Goal: Obtain resource: Obtain resource

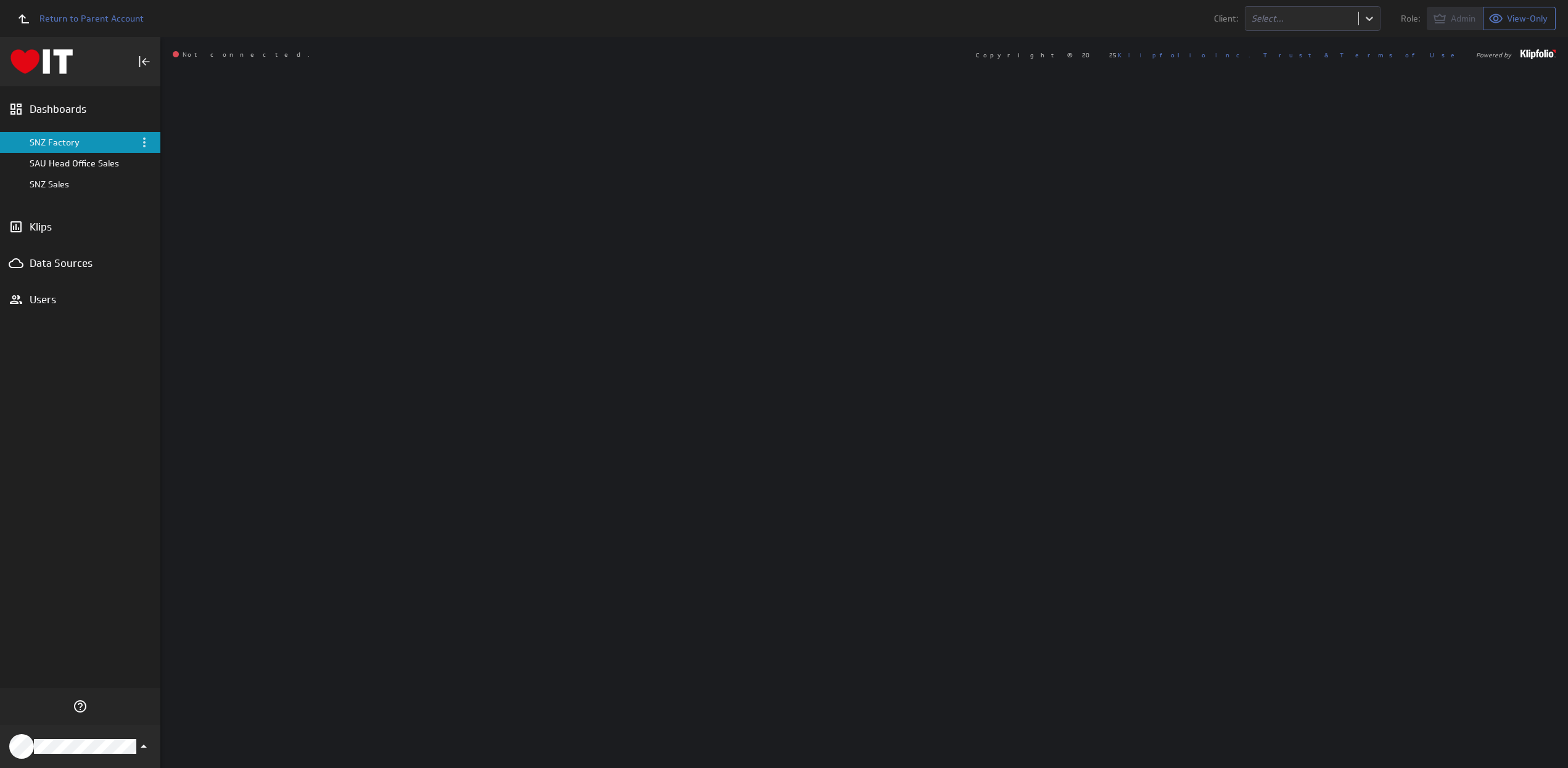
click at [63, 104] on div "Dashboards" at bounding box center [80, 109] width 101 height 13
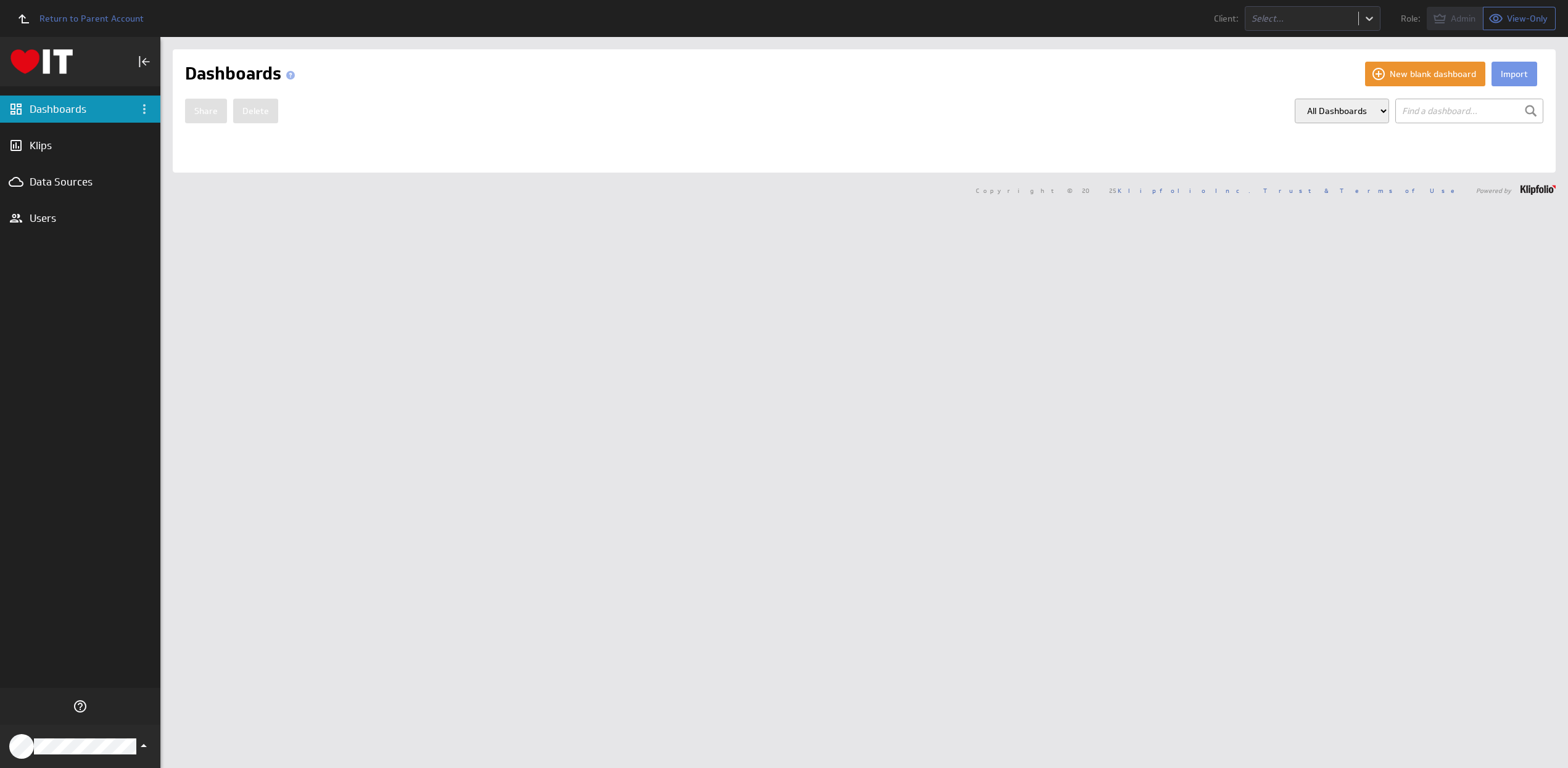
select select "d87fcfd4be543eee7b9d855844313e9e"
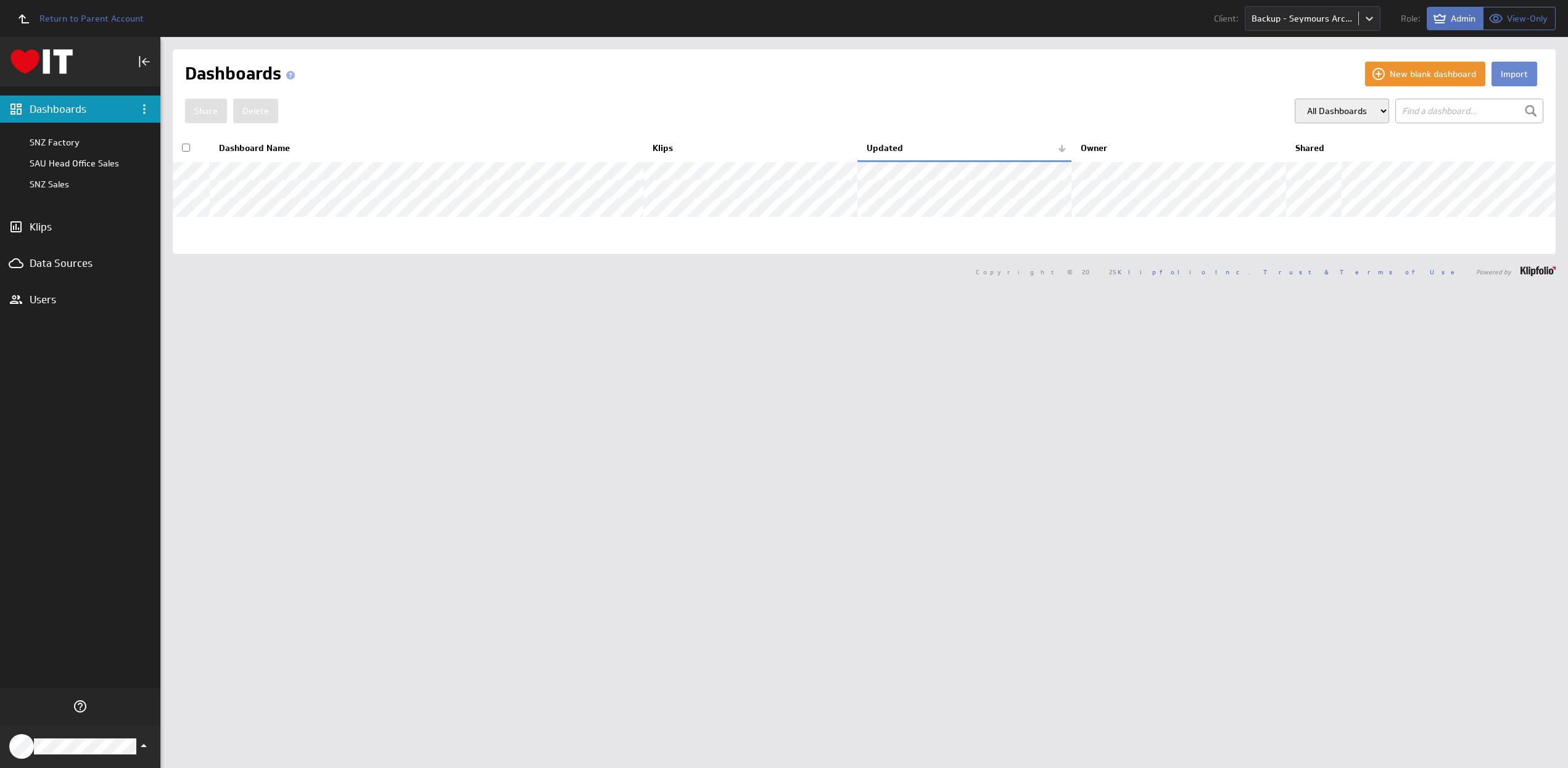
click at [1506, 73] on button "Import" at bounding box center [1514, 74] width 45 height 25
select select "d87fcfd4be543eee7b9d855844313e9e"
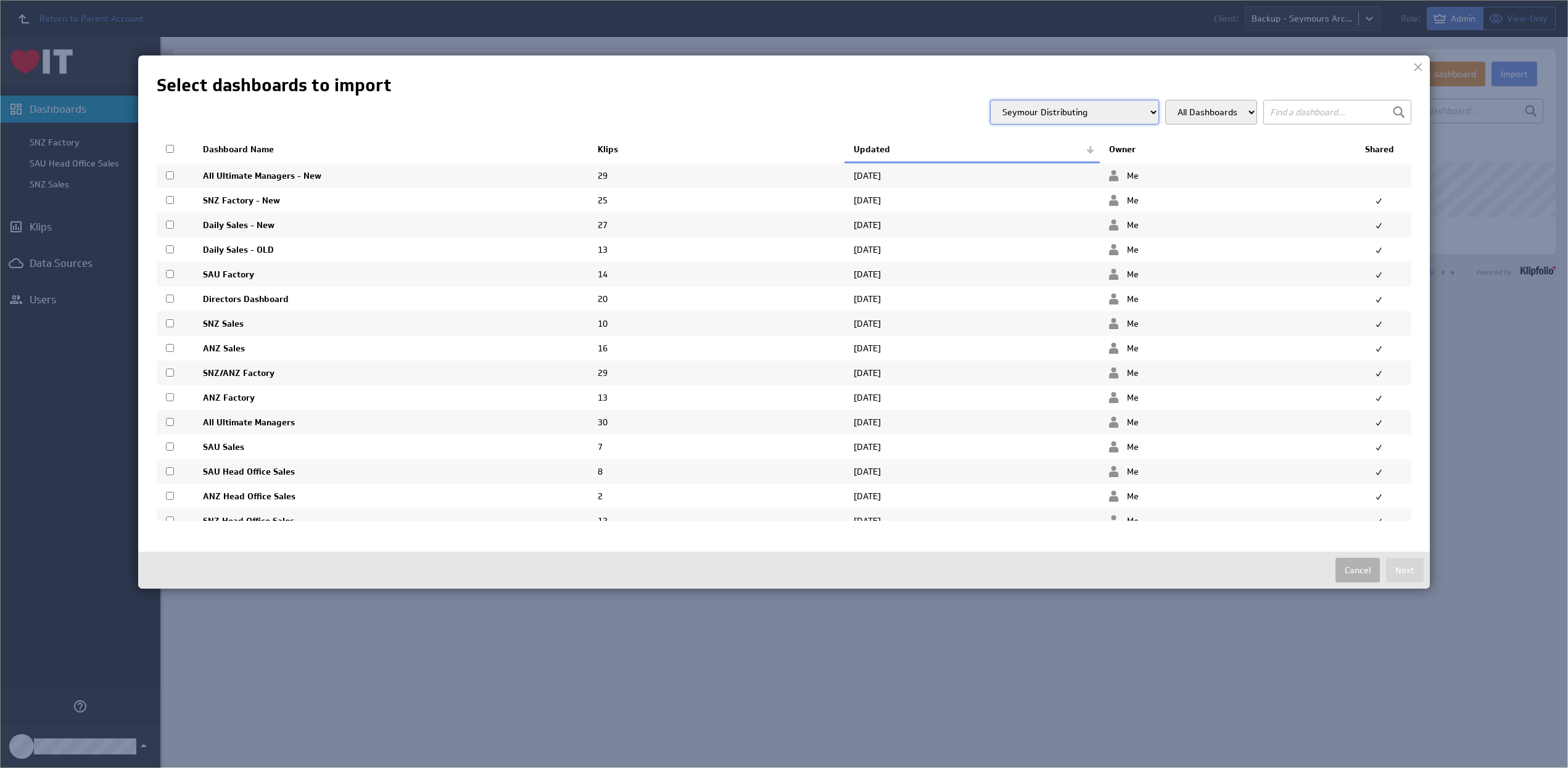
click at [169, 347] on input "checkbox" at bounding box center [170, 349] width 8 height 8
checkbox input "true"
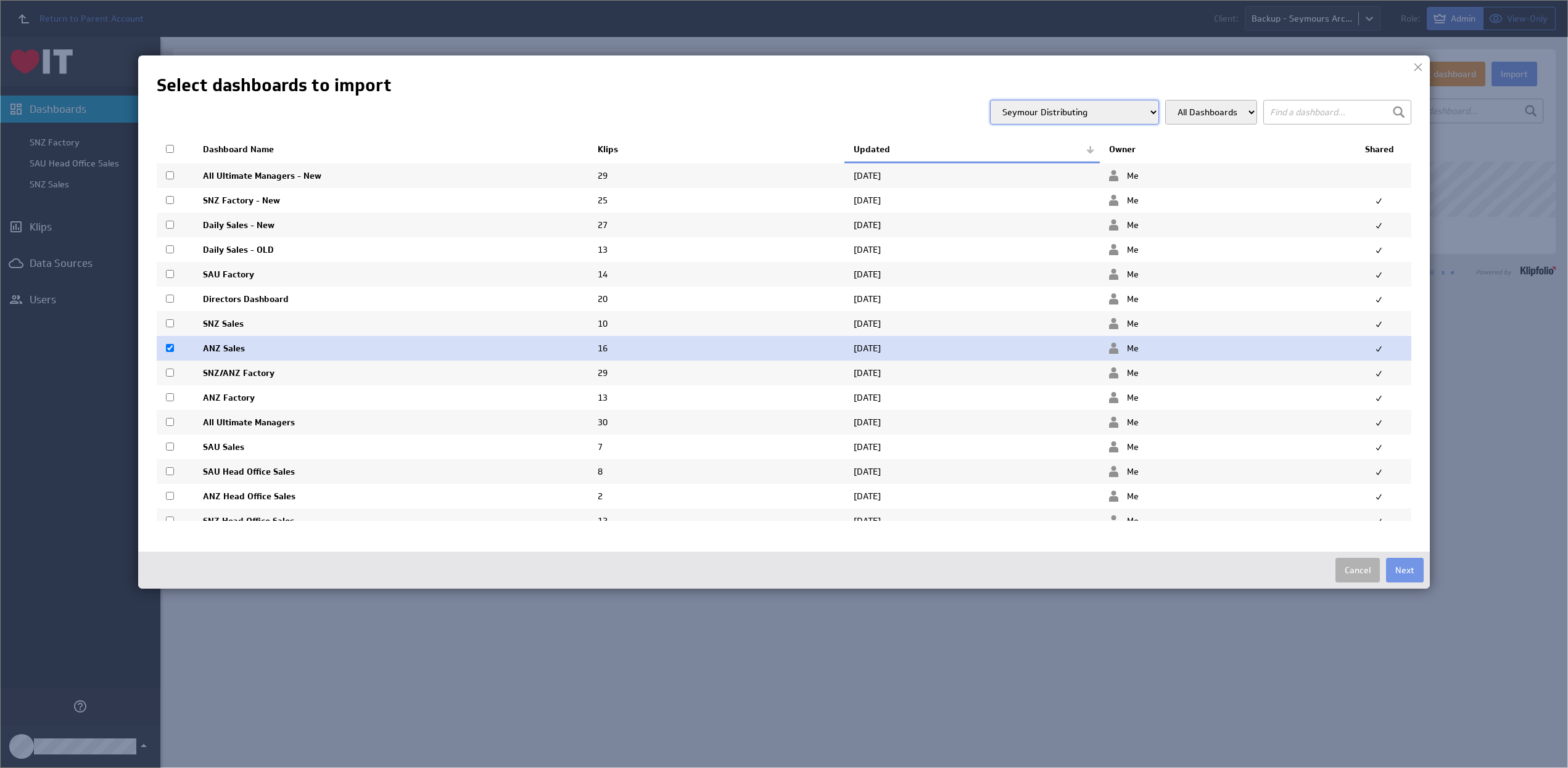
click at [171, 447] on input "checkbox" at bounding box center [170, 447] width 8 height 8
checkbox input "true"
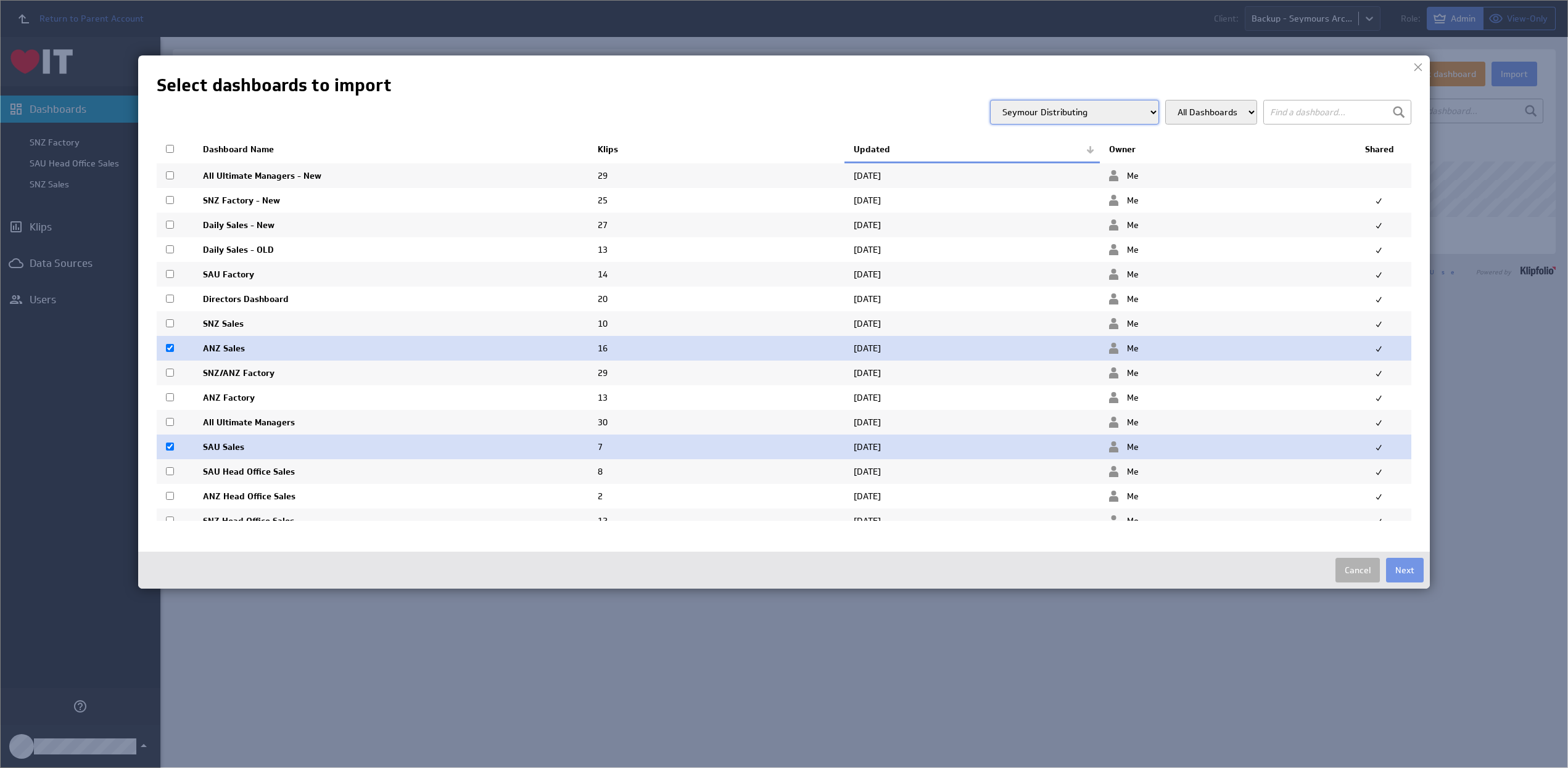
click at [170, 398] on input "checkbox" at bounding box center [170, 397] width 8 height 8
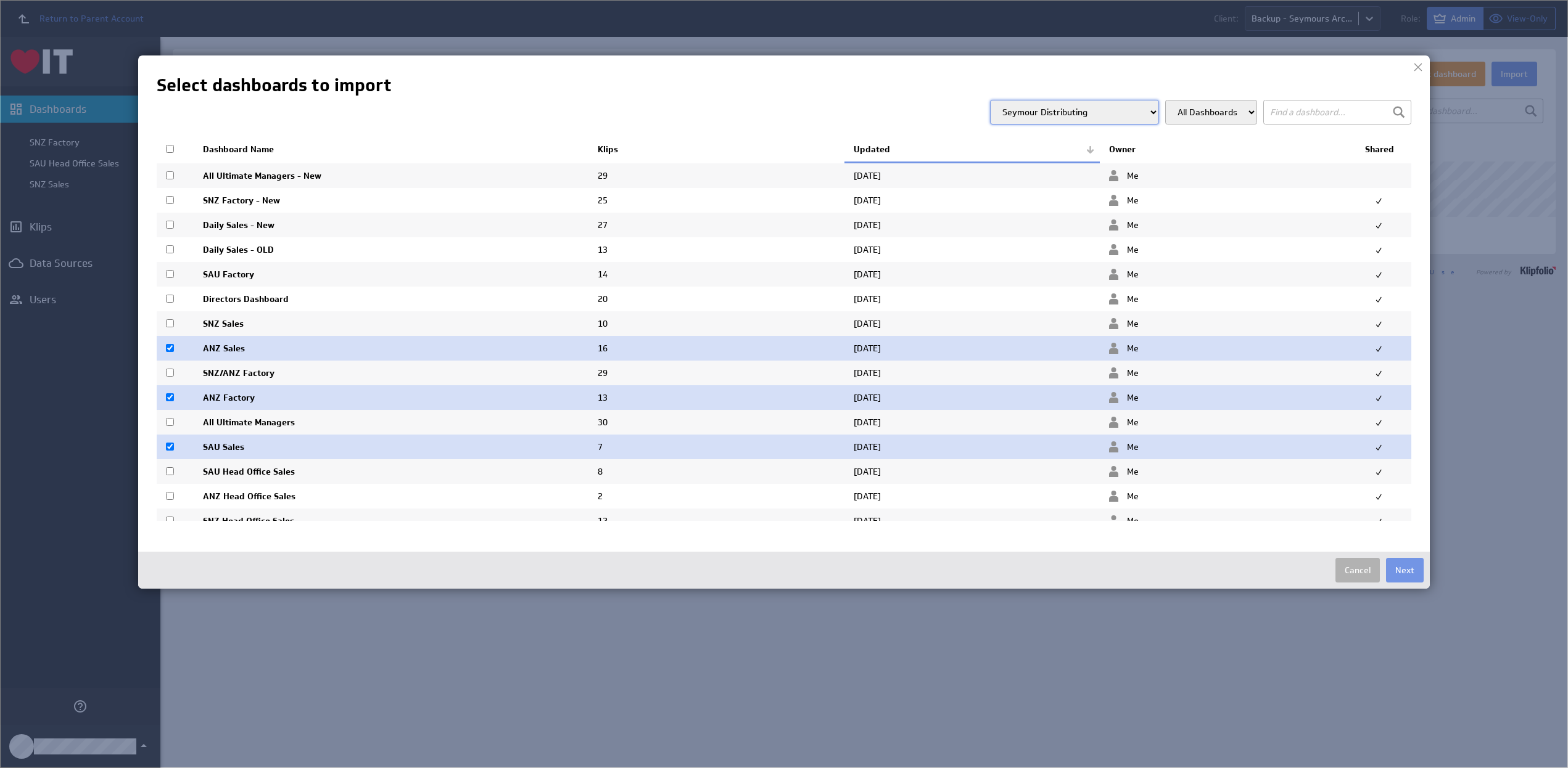
click at [170, 398] on input "checkbox" at bounding box center [170, 397] width 8 height 8
checkbox input "false"
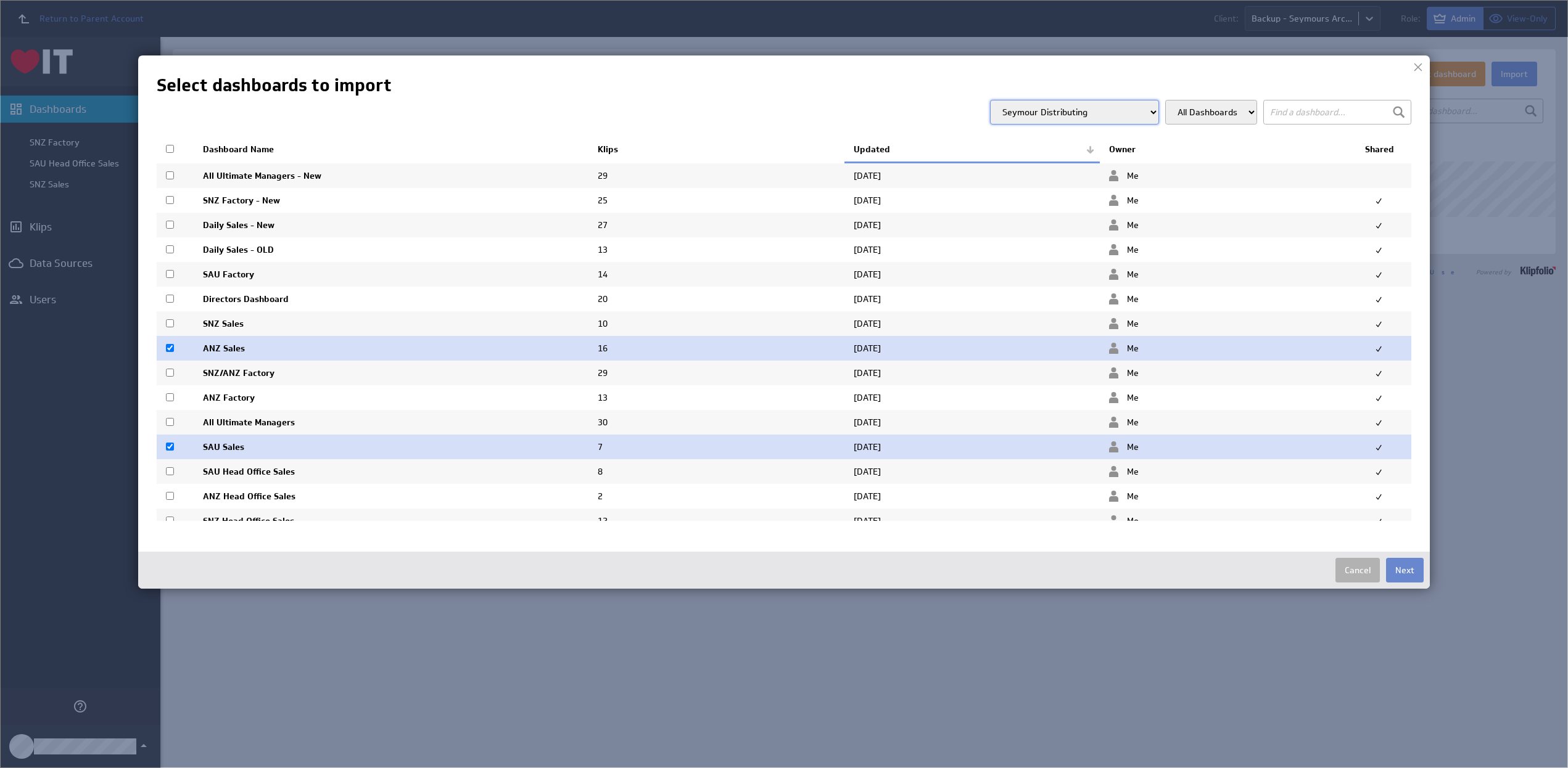
click at [1406, 567] on button "Next" at bounding box center [1405, 570] width 38 height 25
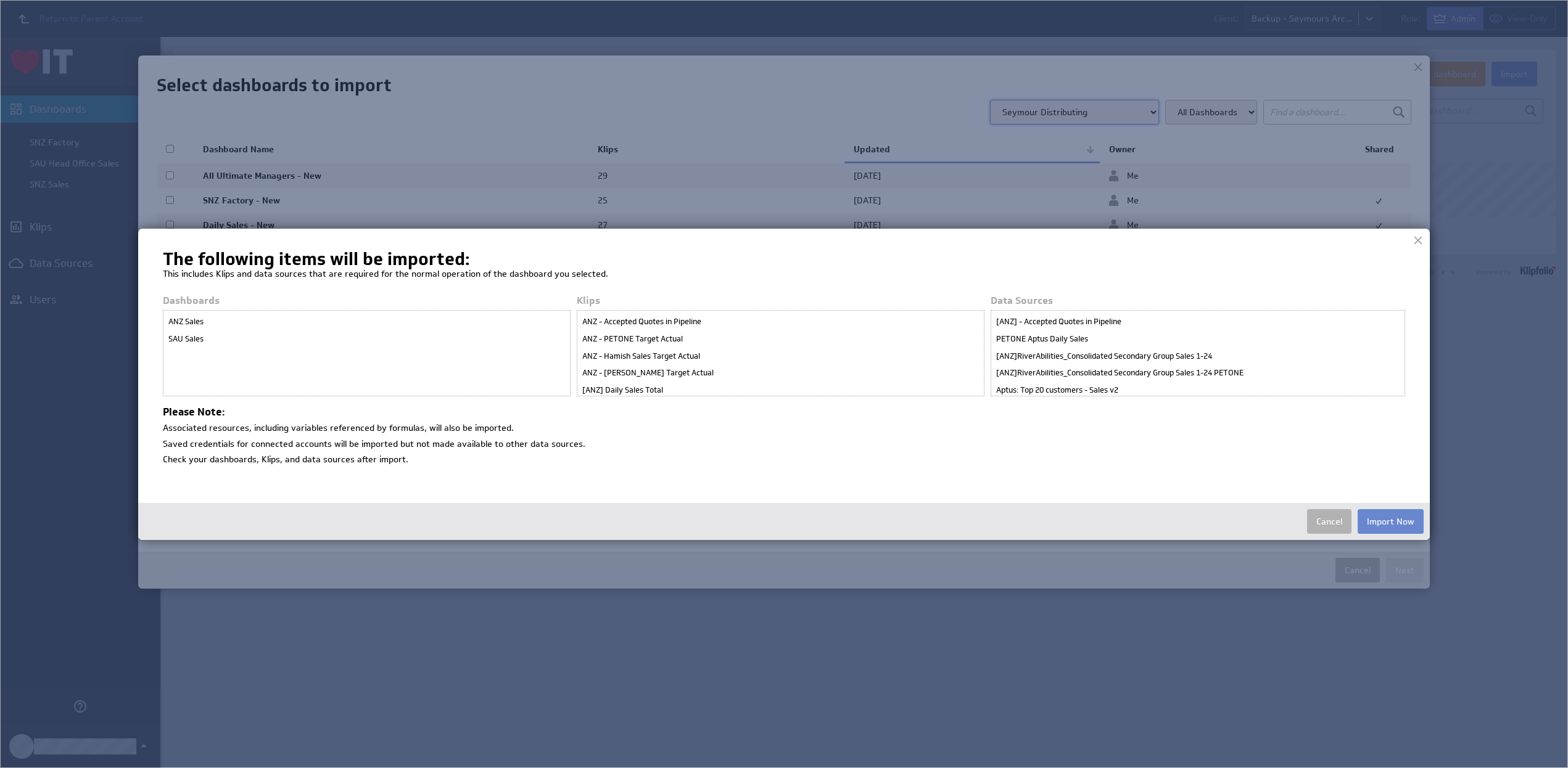
click at [1393, 523] on button "Import Now" at bounding box center [1391, 522] width 66 height 25
